Goal: Information Seeking & Learning: Learn about a topic

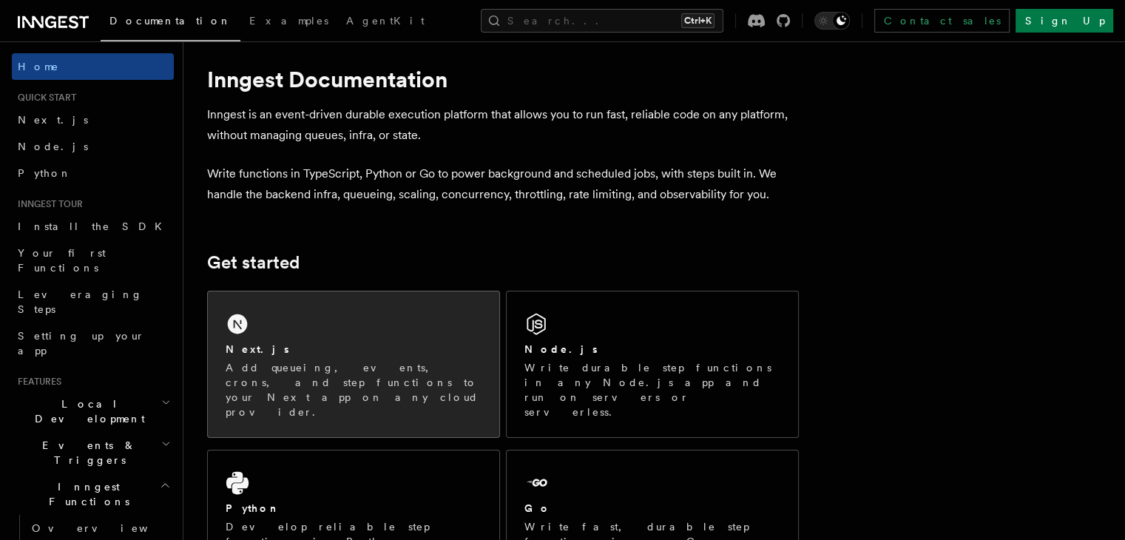
scroll to position [18, 0]
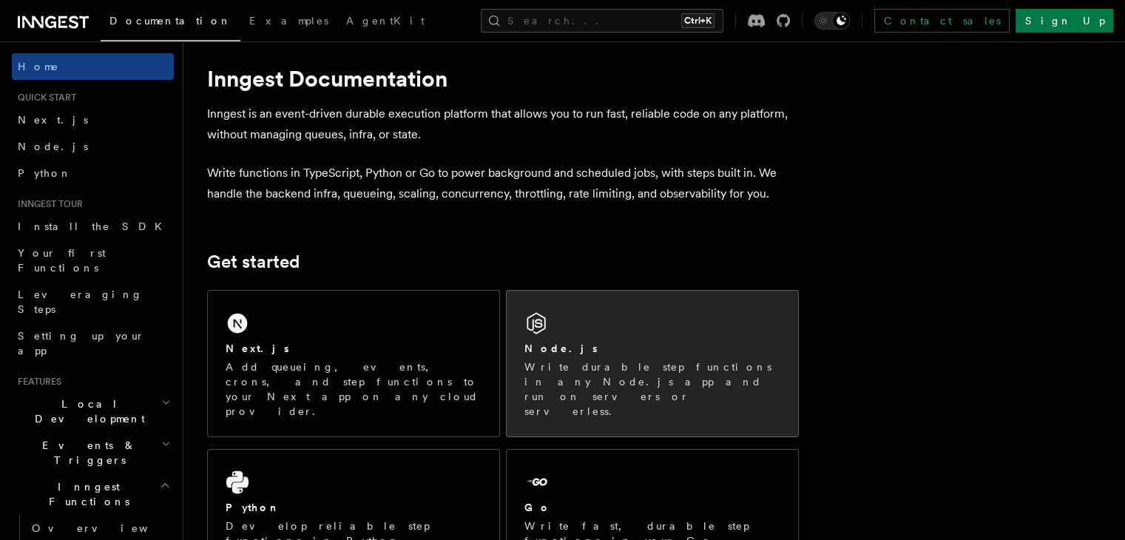
click at [554, 337] on div "Node.js Write durable step functions in any Node.js app and run on servers or s…" at bounding box center [652, 364] width 291 height 146
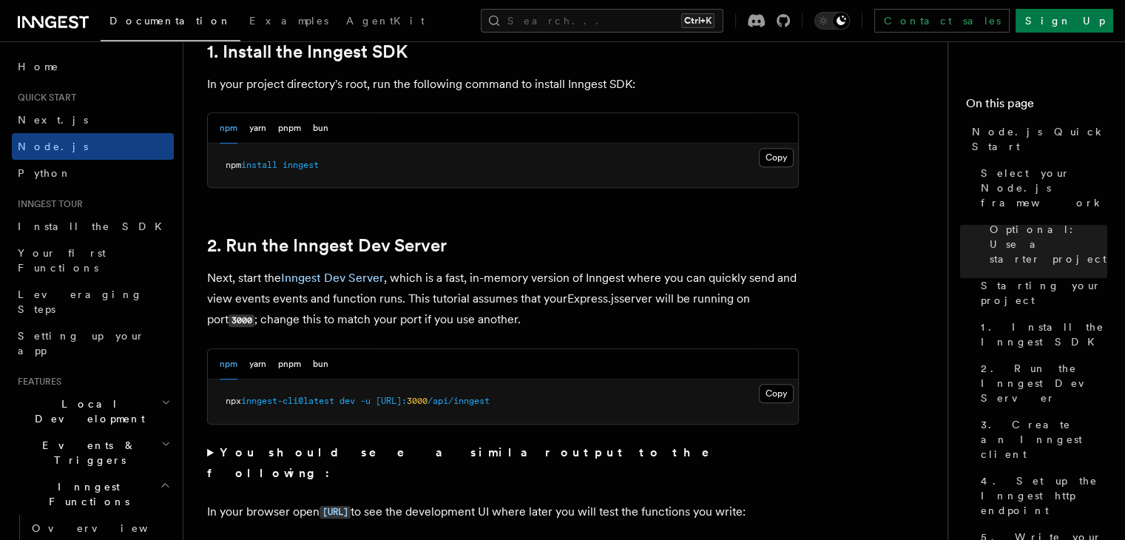
scroll to position [987, 0]
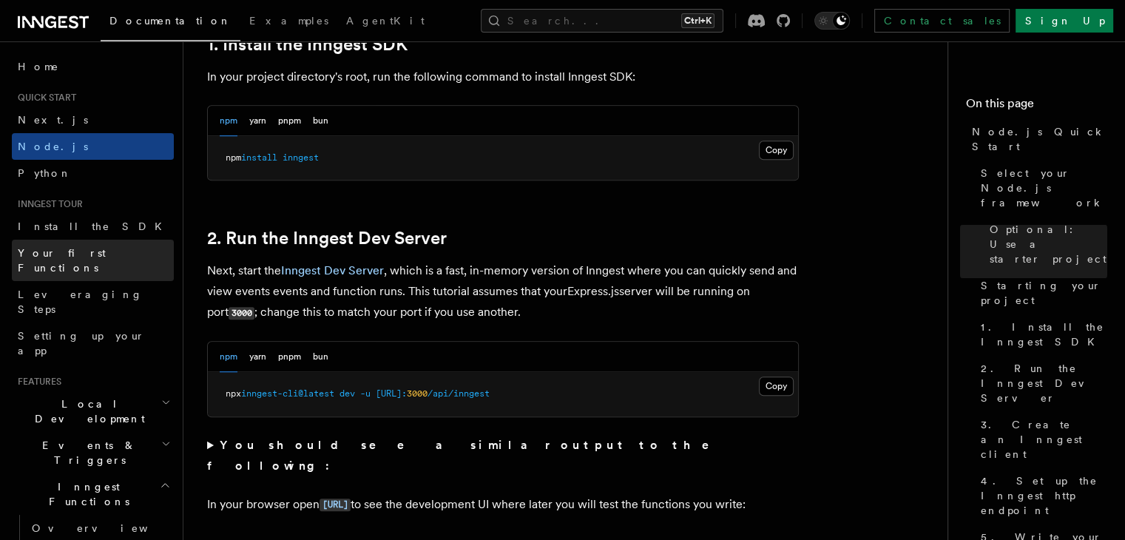
click at [83, 256] on span "Your first Functions" at bounding box center [62, 260] width 88 height 27
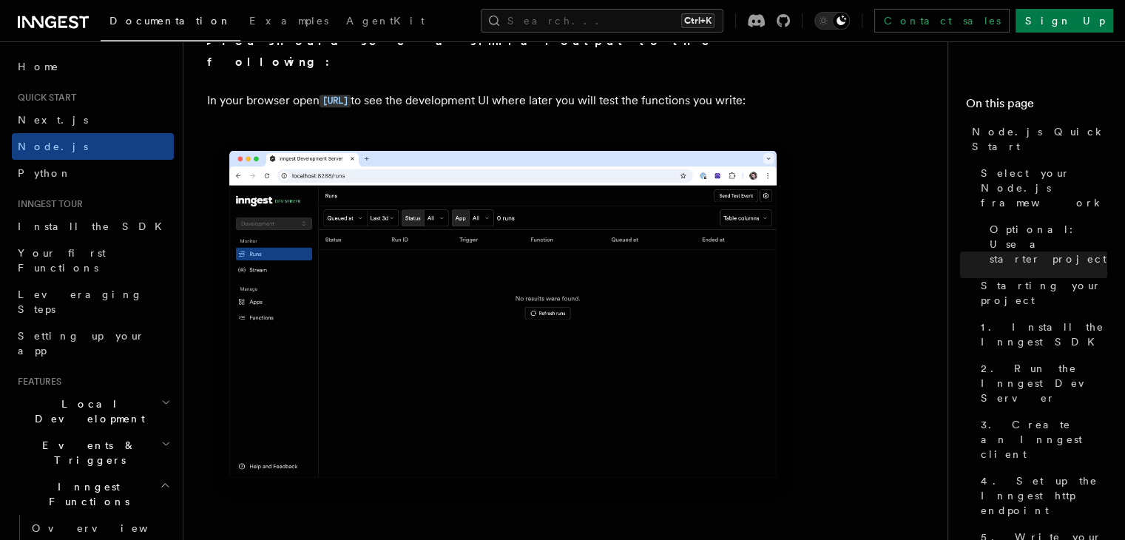
scroll to position [1393, 0]
